Goal: Task Accomplishment & Management: Complete application form

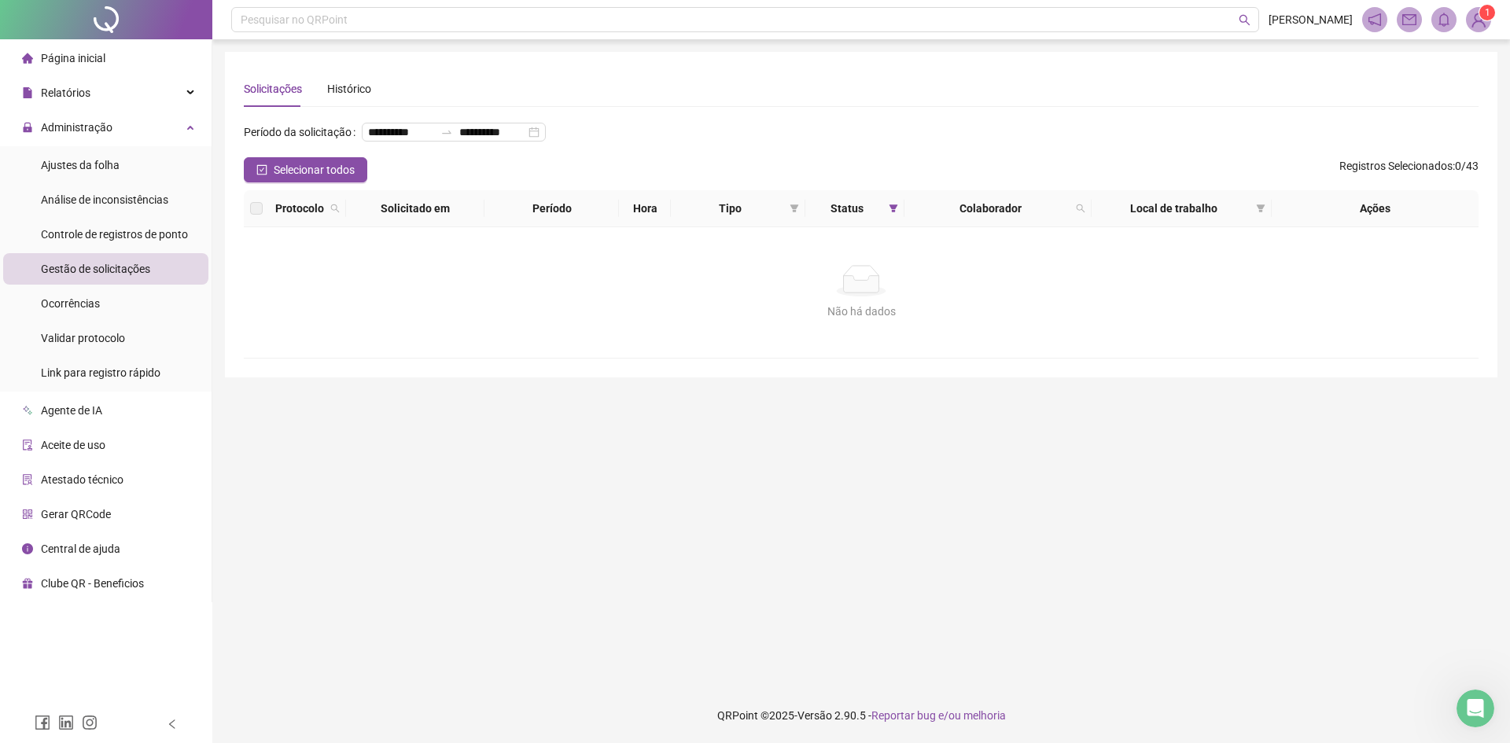
click at [154, 252] on ul "Ajustes da folha Análise de inconsistências Controle de registros de ponto Gest…" at bounding box center [106, 268] width 212 height 245
click at [153, 258] on li "Gestão de solicitações" at bounding box center [105, 268] width 205 height 31
click at [165, 238] on span "Controle de registros de ponto" at bounding box center [114, 234] width 147 height 13
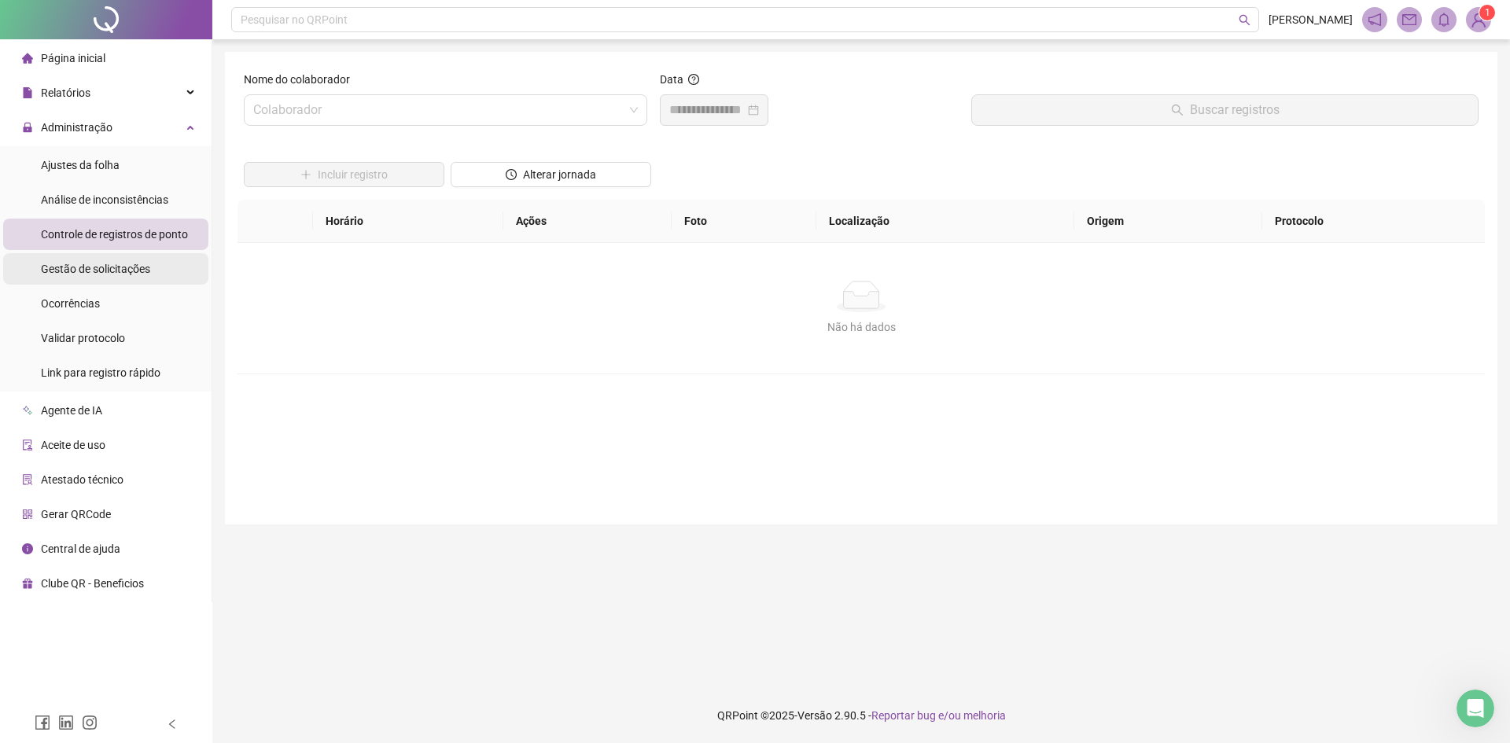
drag, startPoint x: 153, startPoint y: 262, endPoint x: 159, endPoint y: 269, distance: 9.0
click at [159, 269] on li "Gestão de solicitações" at bounding box center [105, 268] width 205 height 31
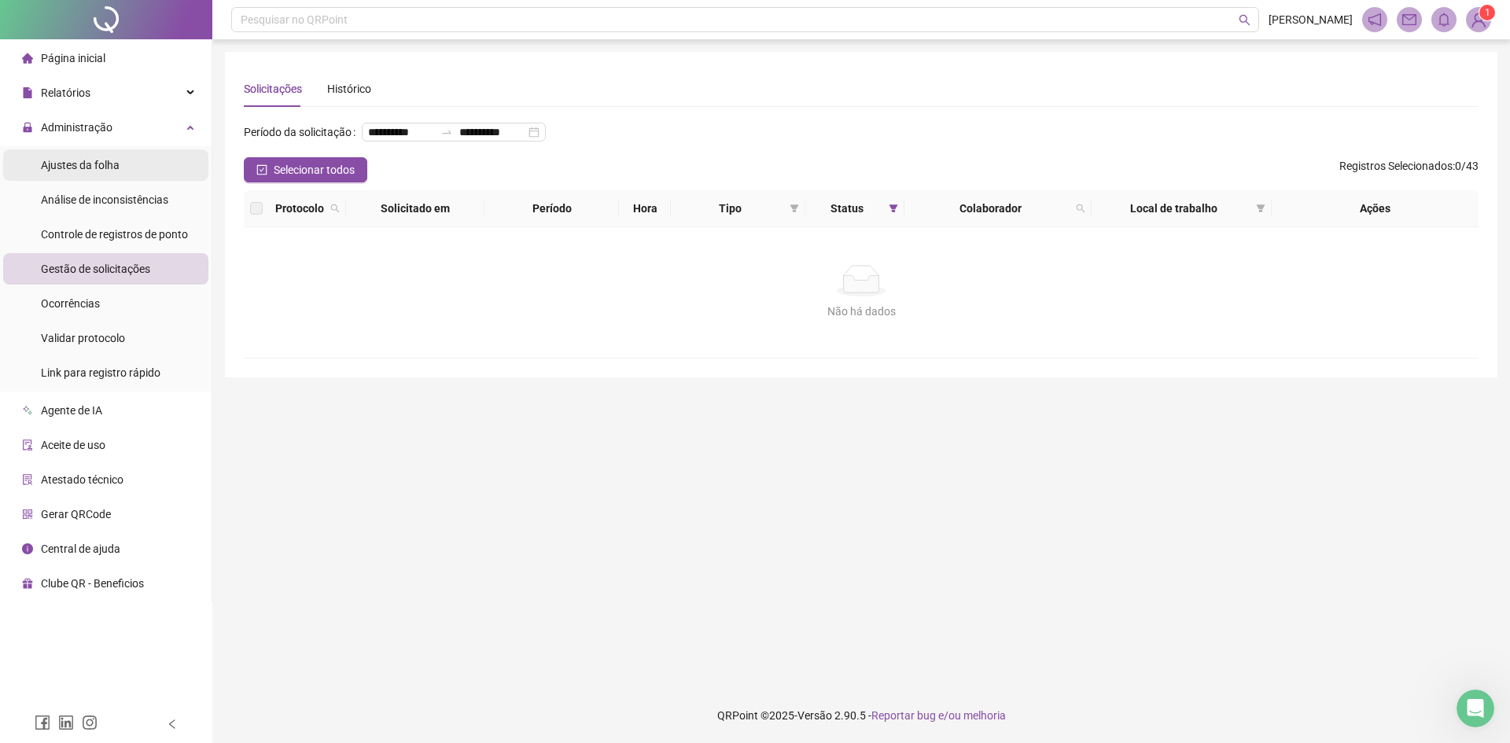
click at [73, 175] on div "Ajustes da folha" at bounding box center [80, 164] width 79 height 31
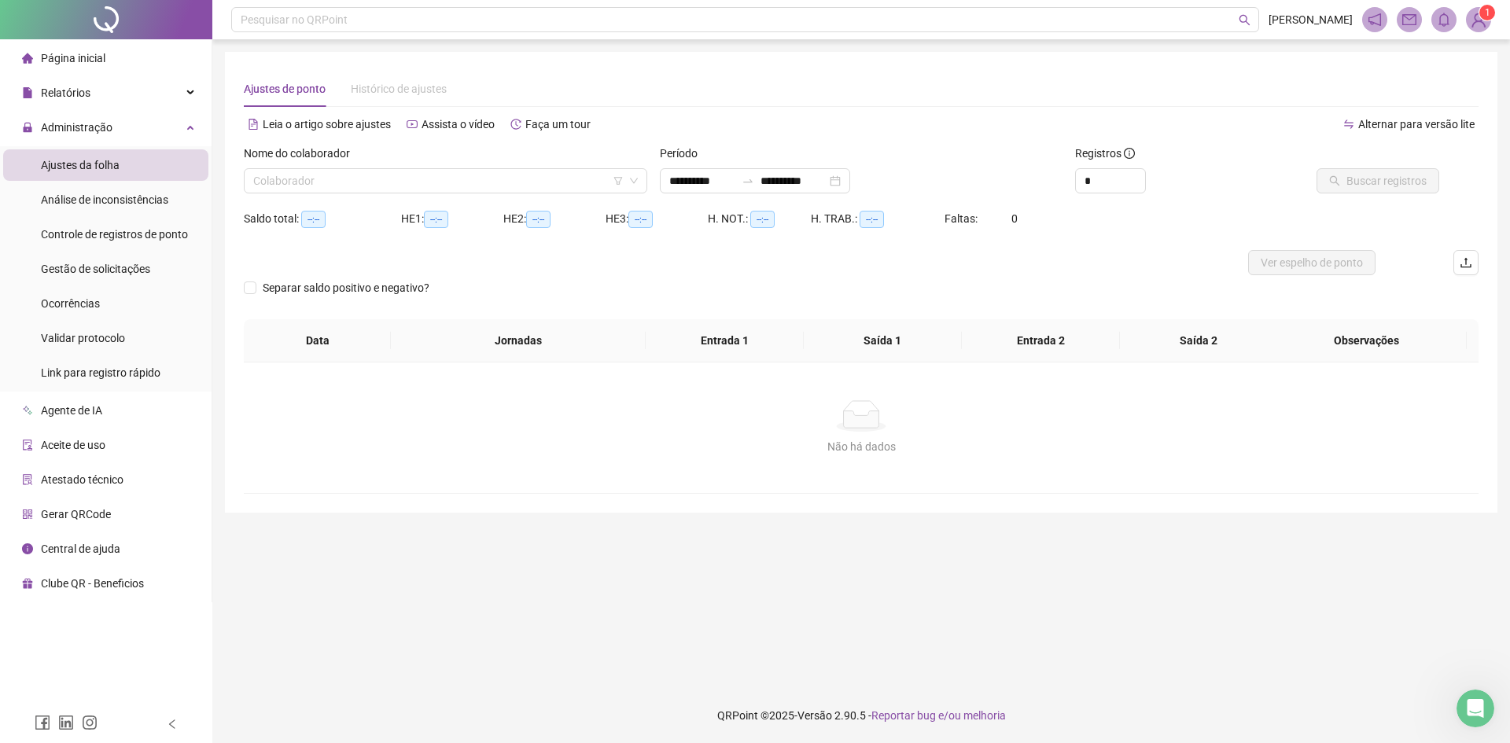
type input "**********"
click at [125, 260] on div "Gestão de solicitações" at bounding box center [95, 268] width 109 height 31
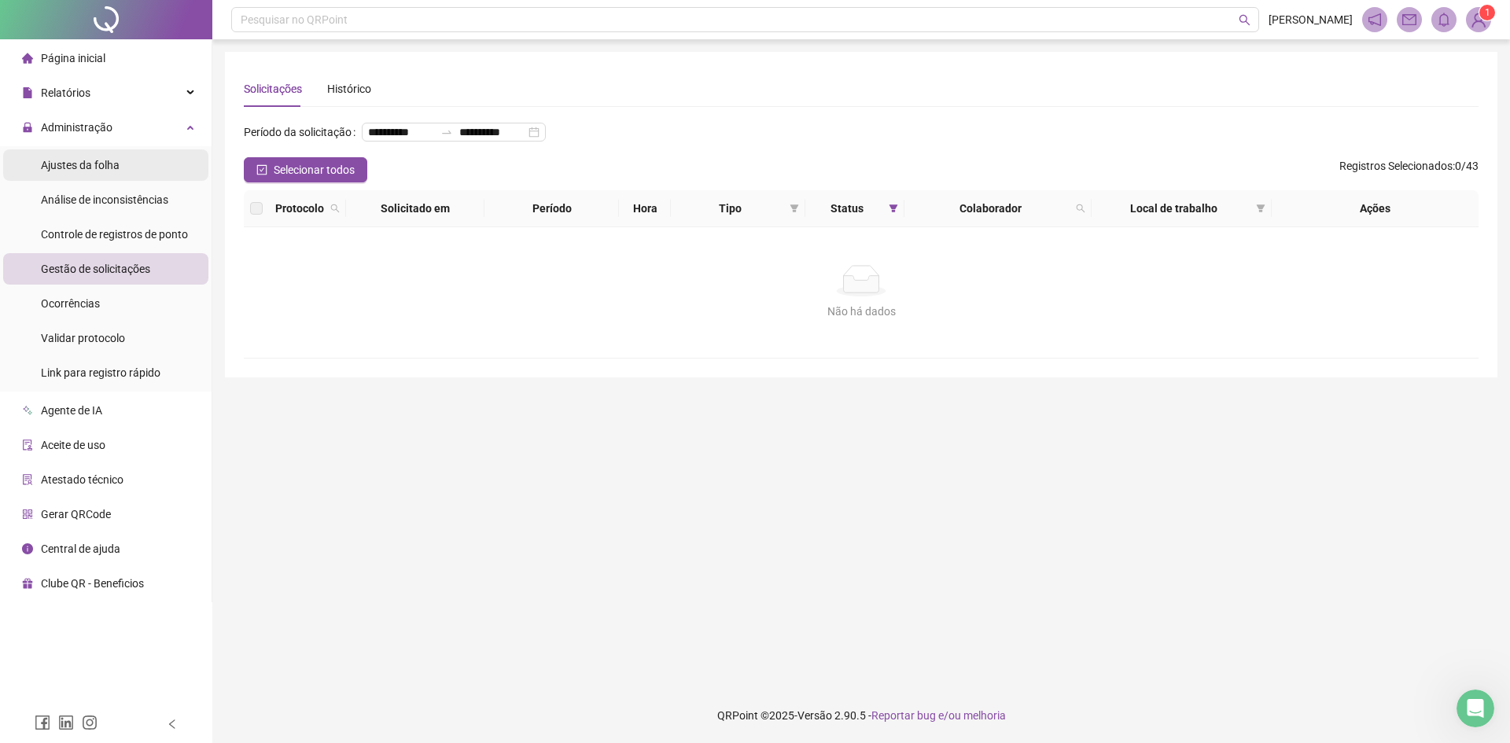
click at [138, 156] on li "Ajustes da folha" at bounding box center [105, 164] width 205 height 31
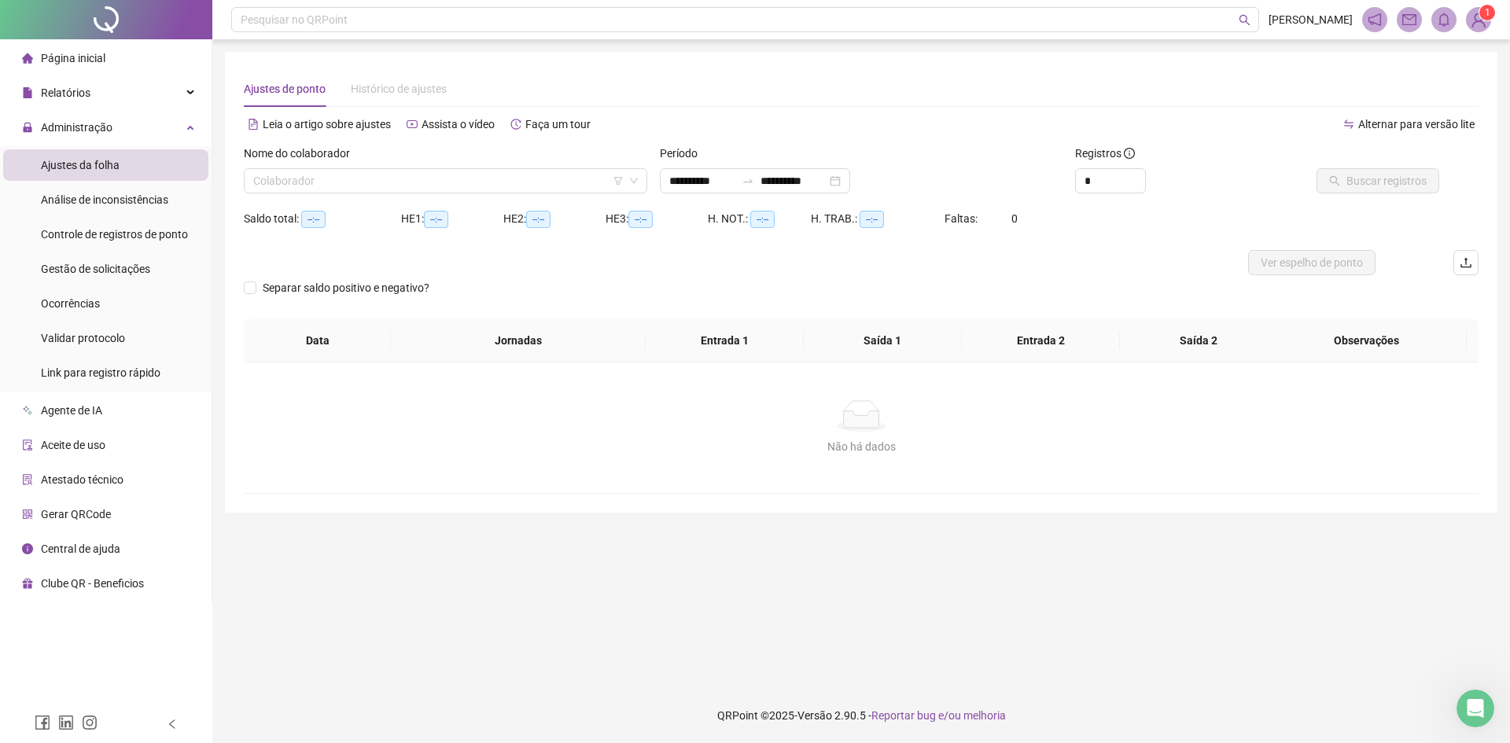
type input "**********"
click at [113, 276] on div "Gestão de solicitações" at bounding box center [95, 268] width 109 height 31
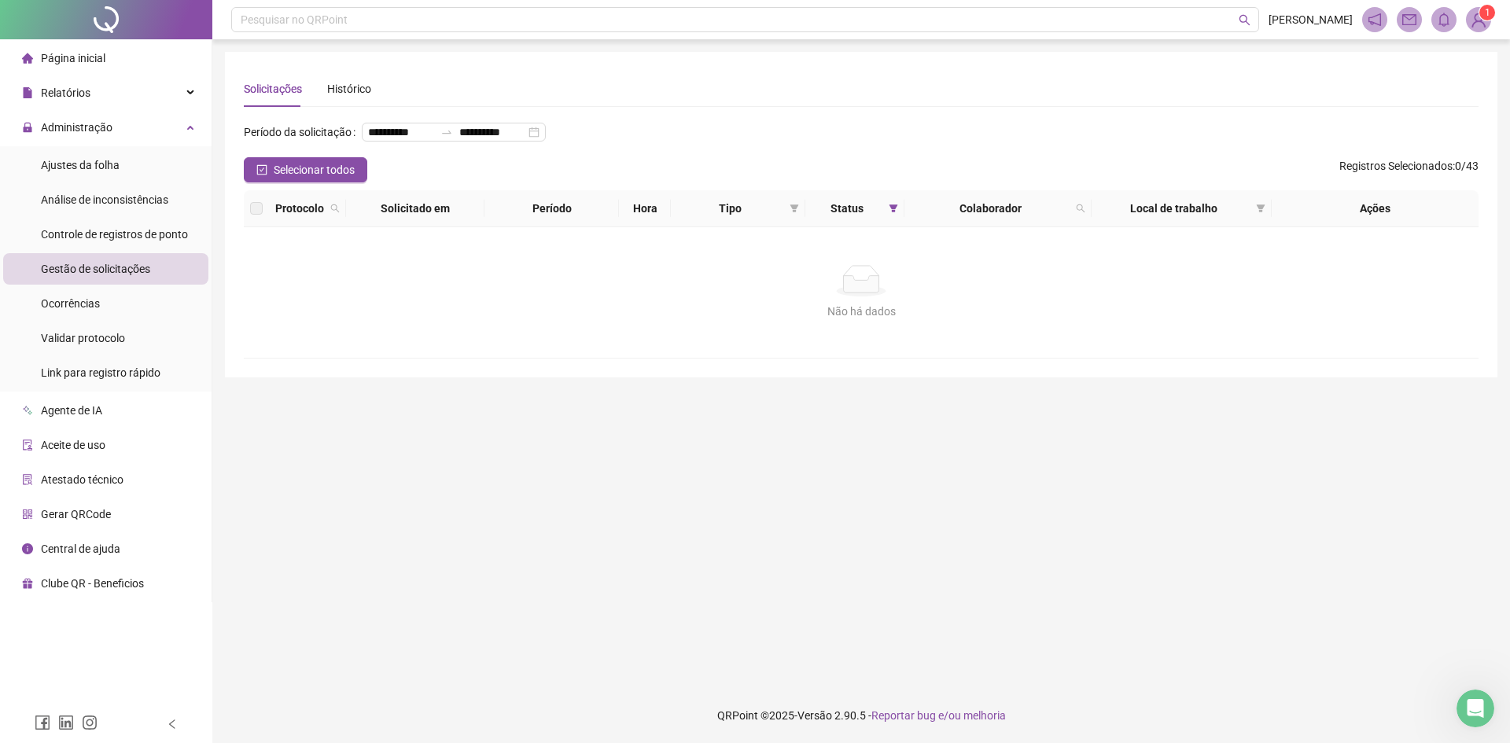
click at [80, 264] on span "Gestão de solicitações" at bounding box center [95, 269] width 109 height 13
